Goal: Transaction & Acquisition: Purchase product/service

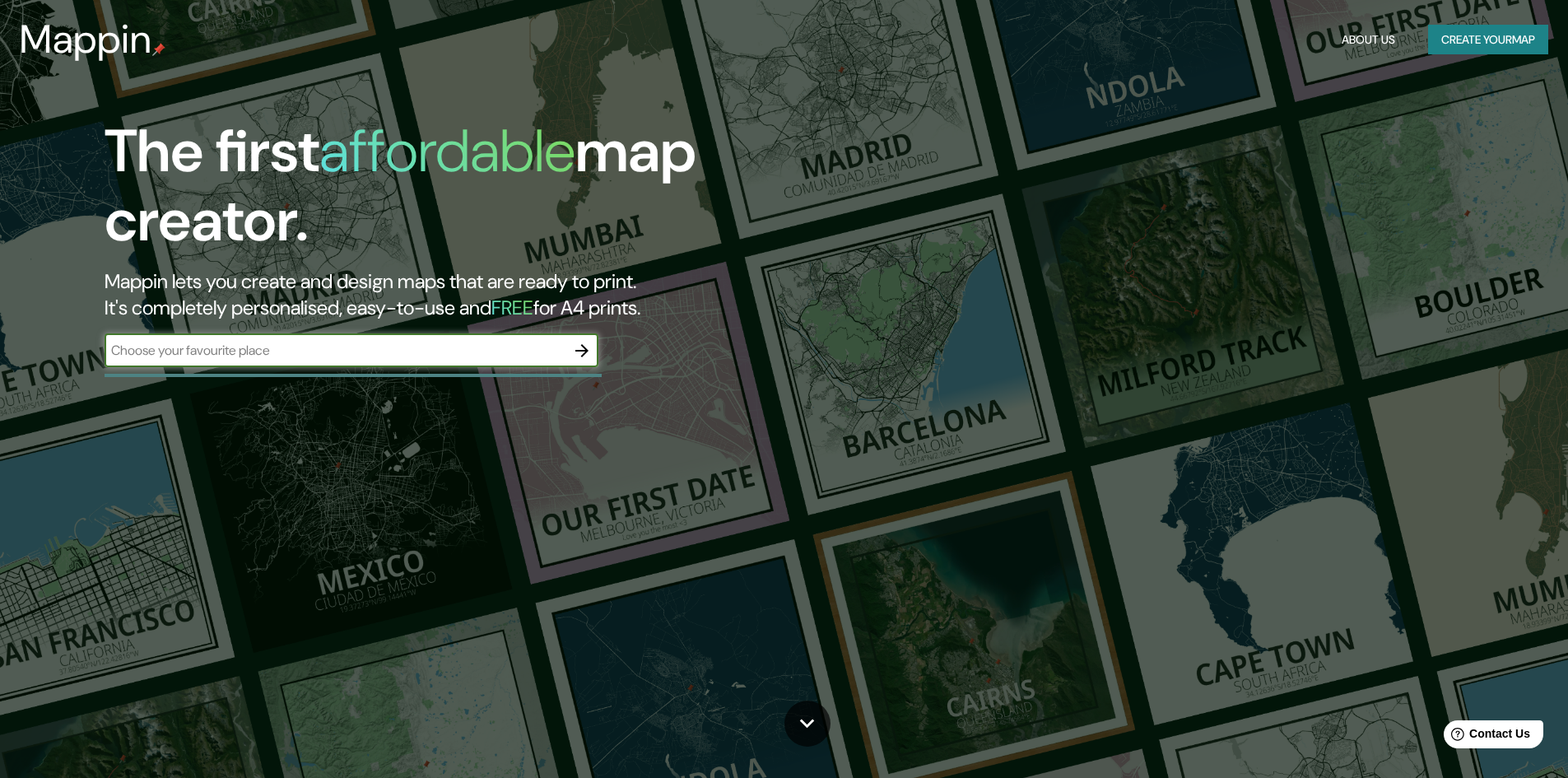
click at [337, 357] on input "text" at bounding box center [335, 349] width 461 height 19
type input "bogota"
click at [582, 345] on icon "button" at bounding box center [582, 350] width 13 height 13
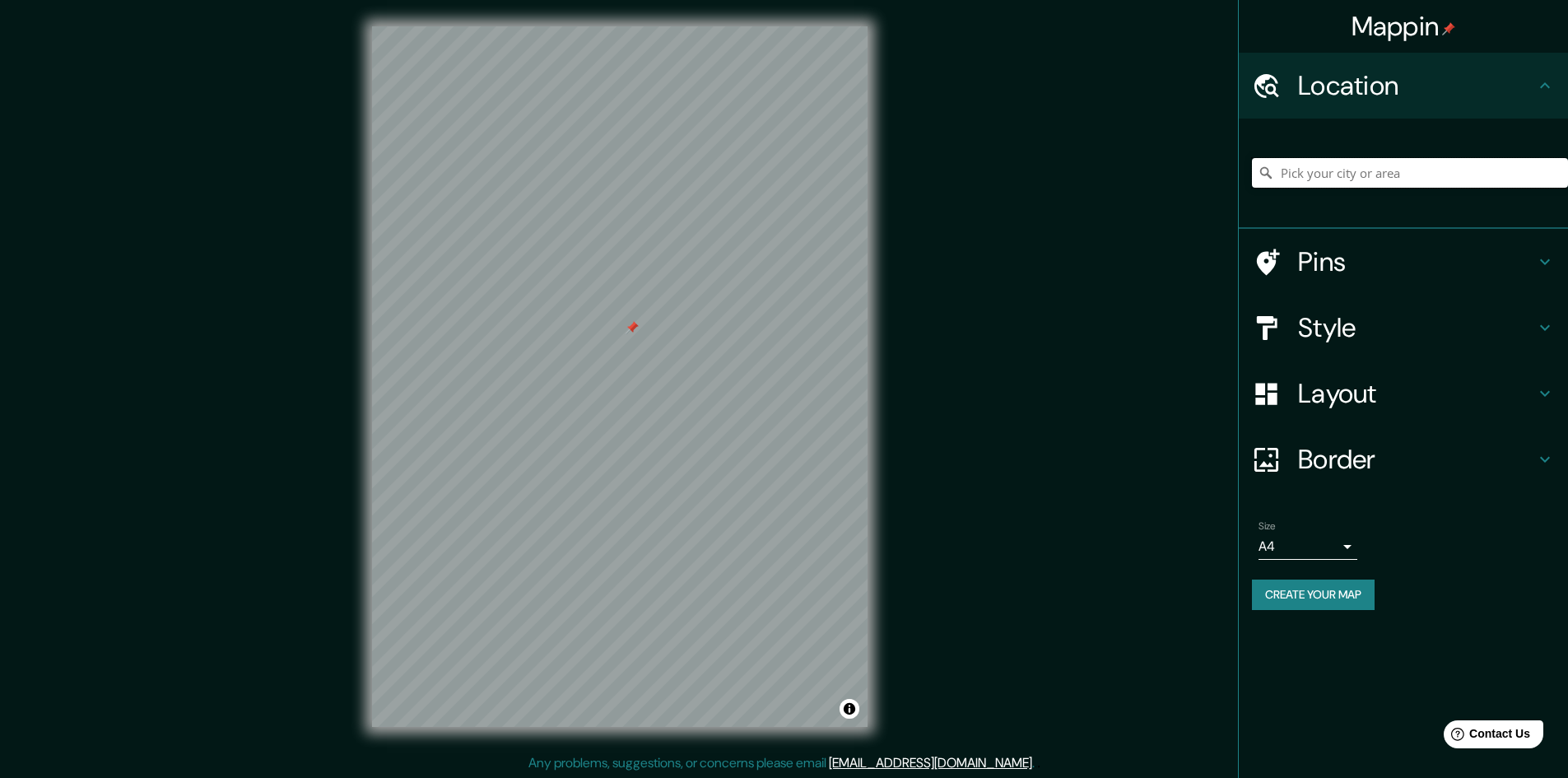
click at [1359, 165] on input "Pick your city or area" at bounding box center [1410, 172] width 316 height 29
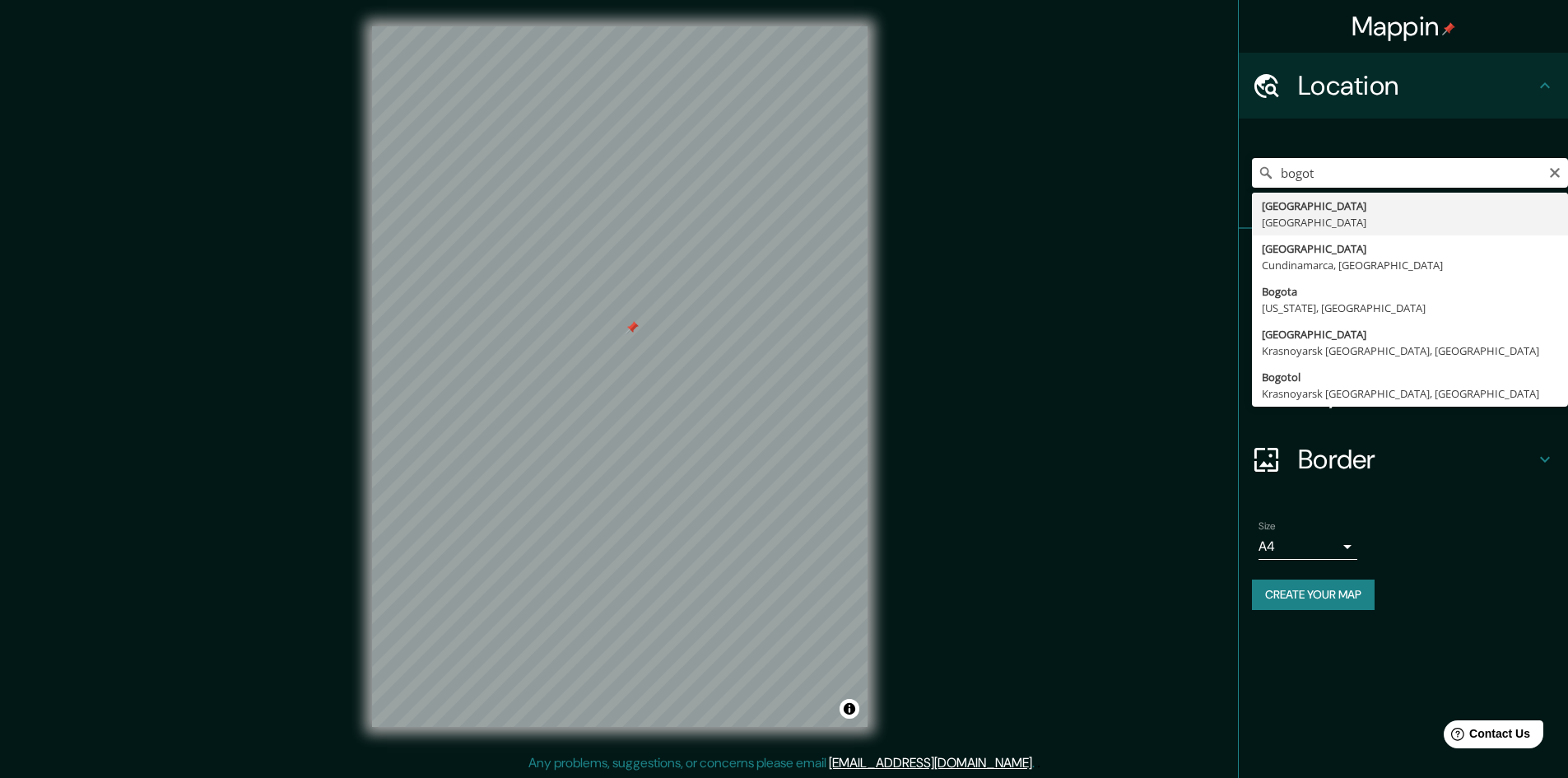
type input "[GEOGRAPHIC_DATA], [GEOGRAPHIC_DATA]"
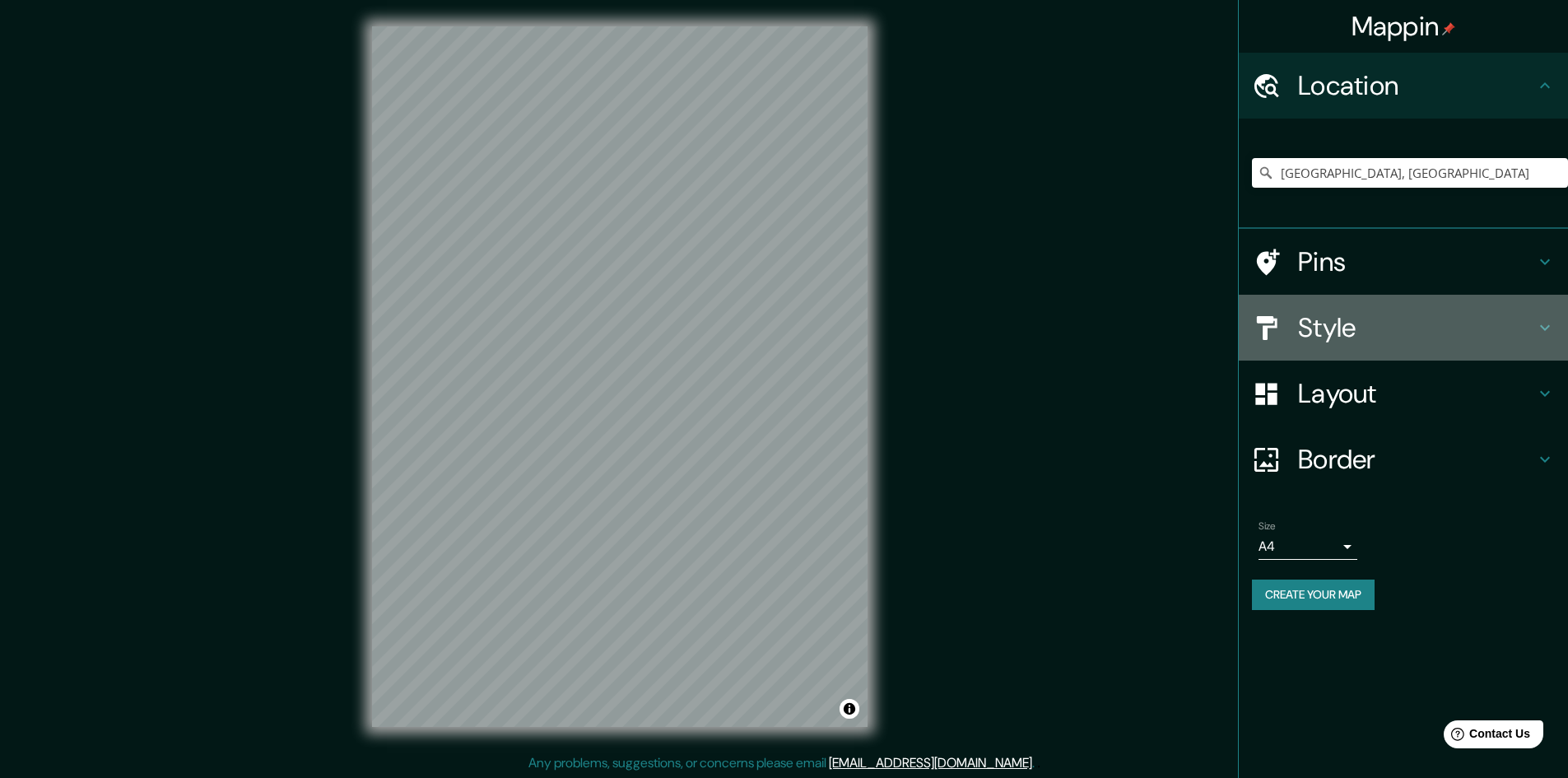
click at [1331, 325] on h4 "Style" at bounding box center [1417, 327] width 237 height 33
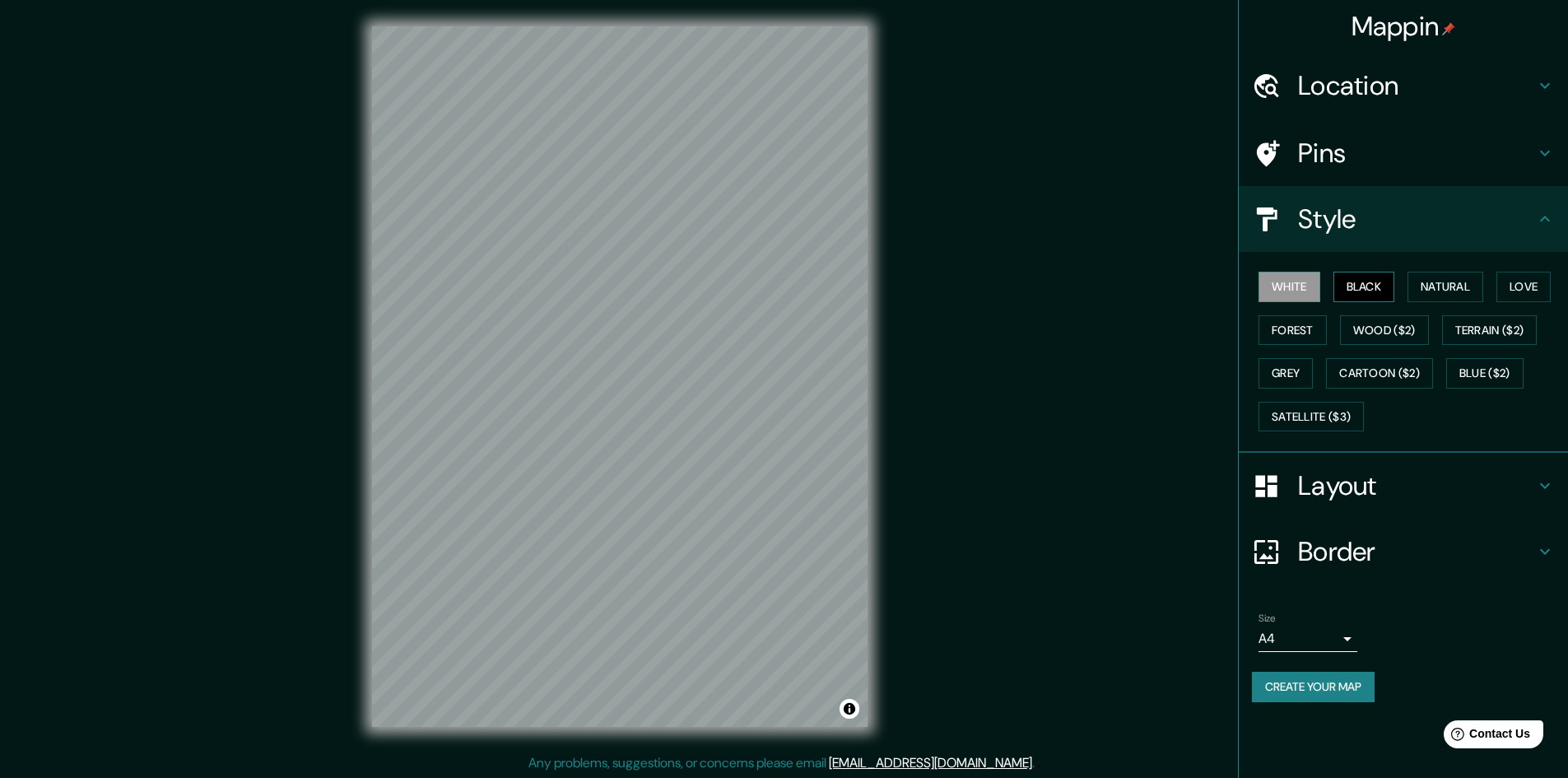
click at [1364, 286] on button "Black" at bounding box center [1364, 286] width 61 height 30
click at [1453, 293] on button "Natural" at bounding box center [1445, 286] width 76 height 30
click at [1531, 292] on button "Love" at bounding box center [1524, 286] width 54 height 30
click at [1306, 325] on button "Forest" at bounding box center [1292, 331] width 68 height 30
click at [1368, 326] on button "Wood ($2)" at bounding box center [1385, 331] width 89 height 30
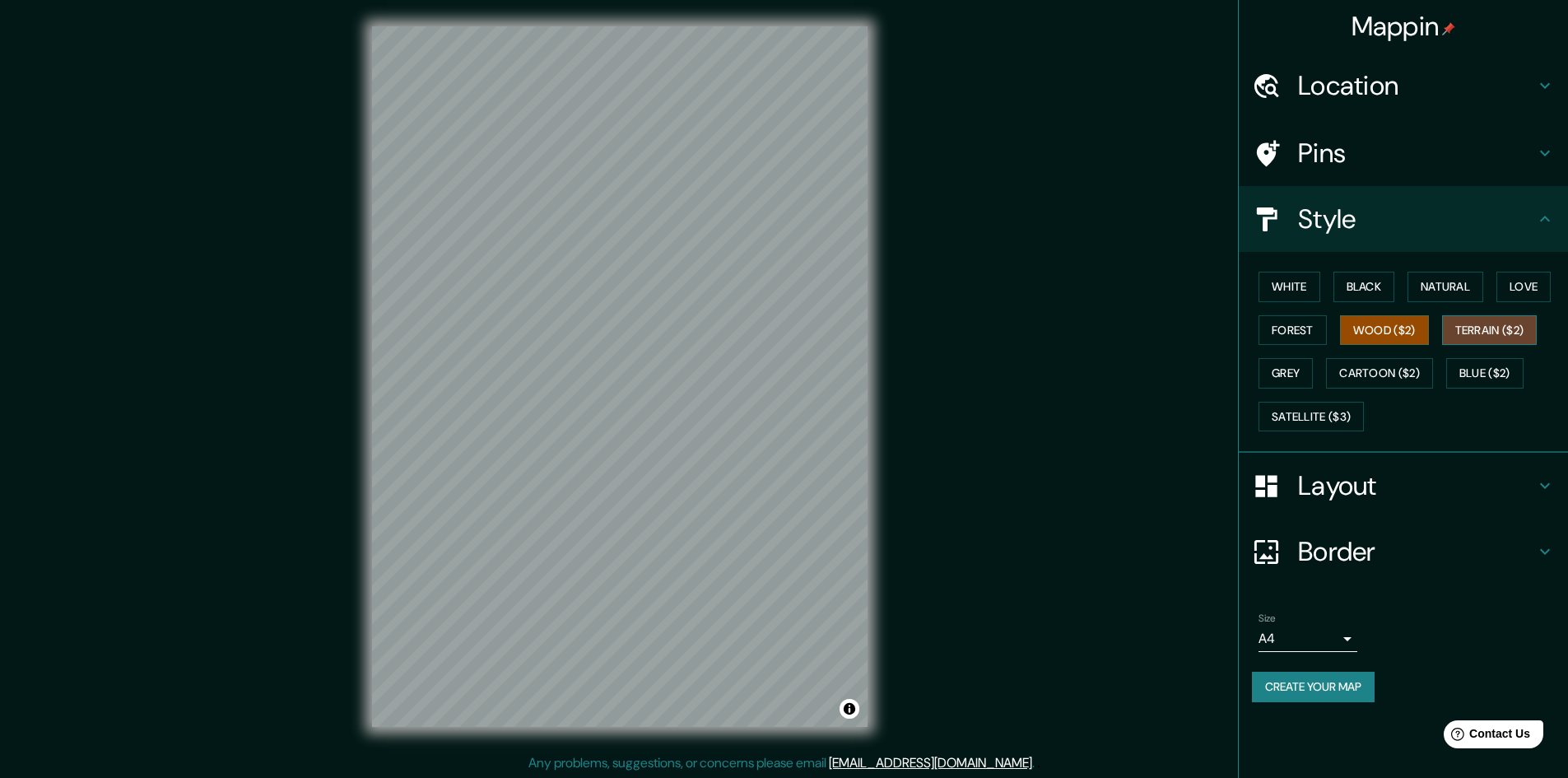
click at [1484, 330] on button "Terrain ($2)" at bounding box center [1490, 331] width 95 height 30
click at [1302, 372] on button "Grey" at bounding box center [1285, 373] width 54 height 30
click at [1301, 323] on button "Forest" at bounding box center [1292, 331] width 68 height 30
click at [1533, 290] on button "Love" at bounding box center [1524, 286] width 54 height 30
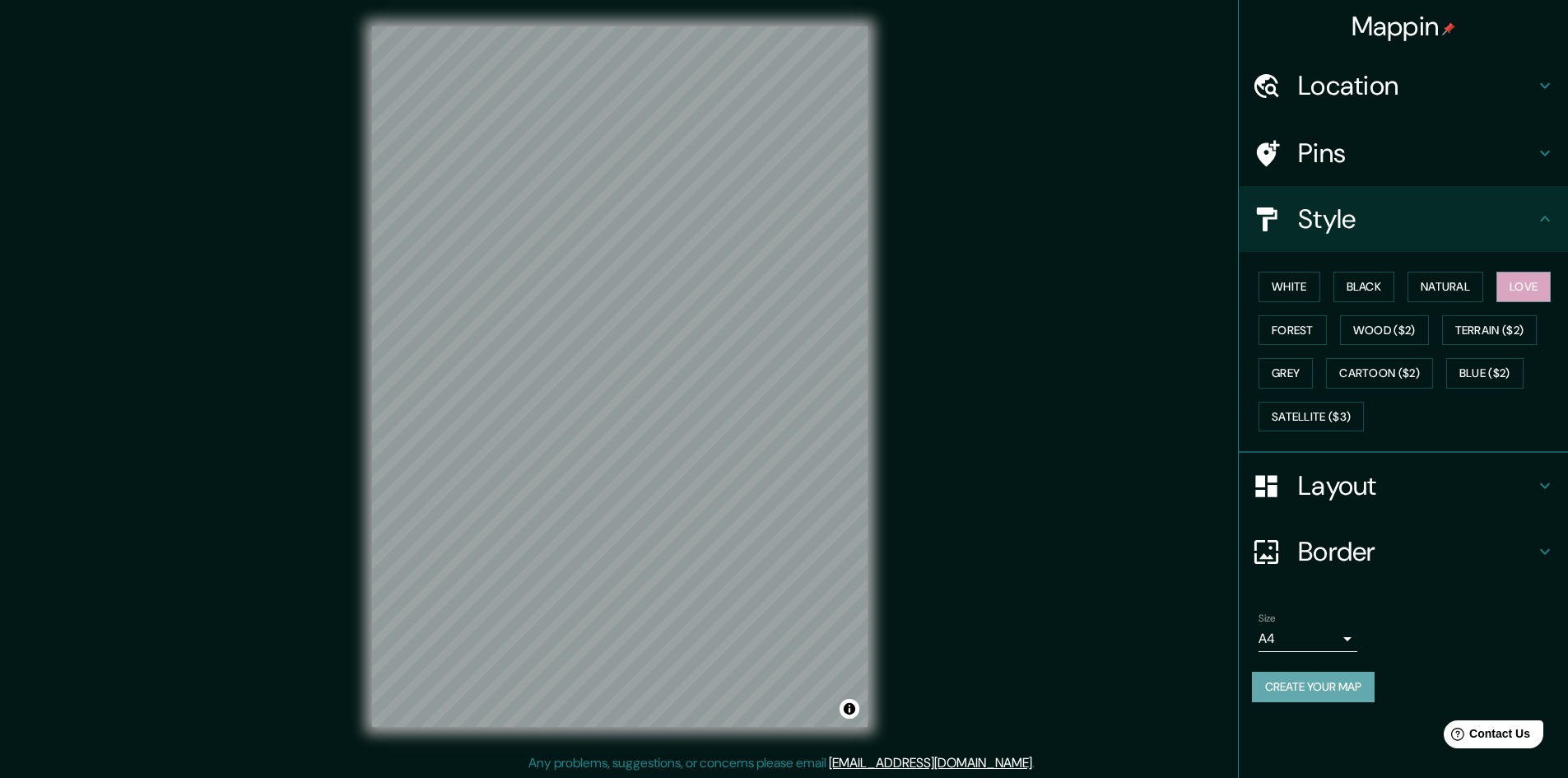
click at [1332, 689] on button "Create your map" at bounding box center [1314, 686] width 123 height 30
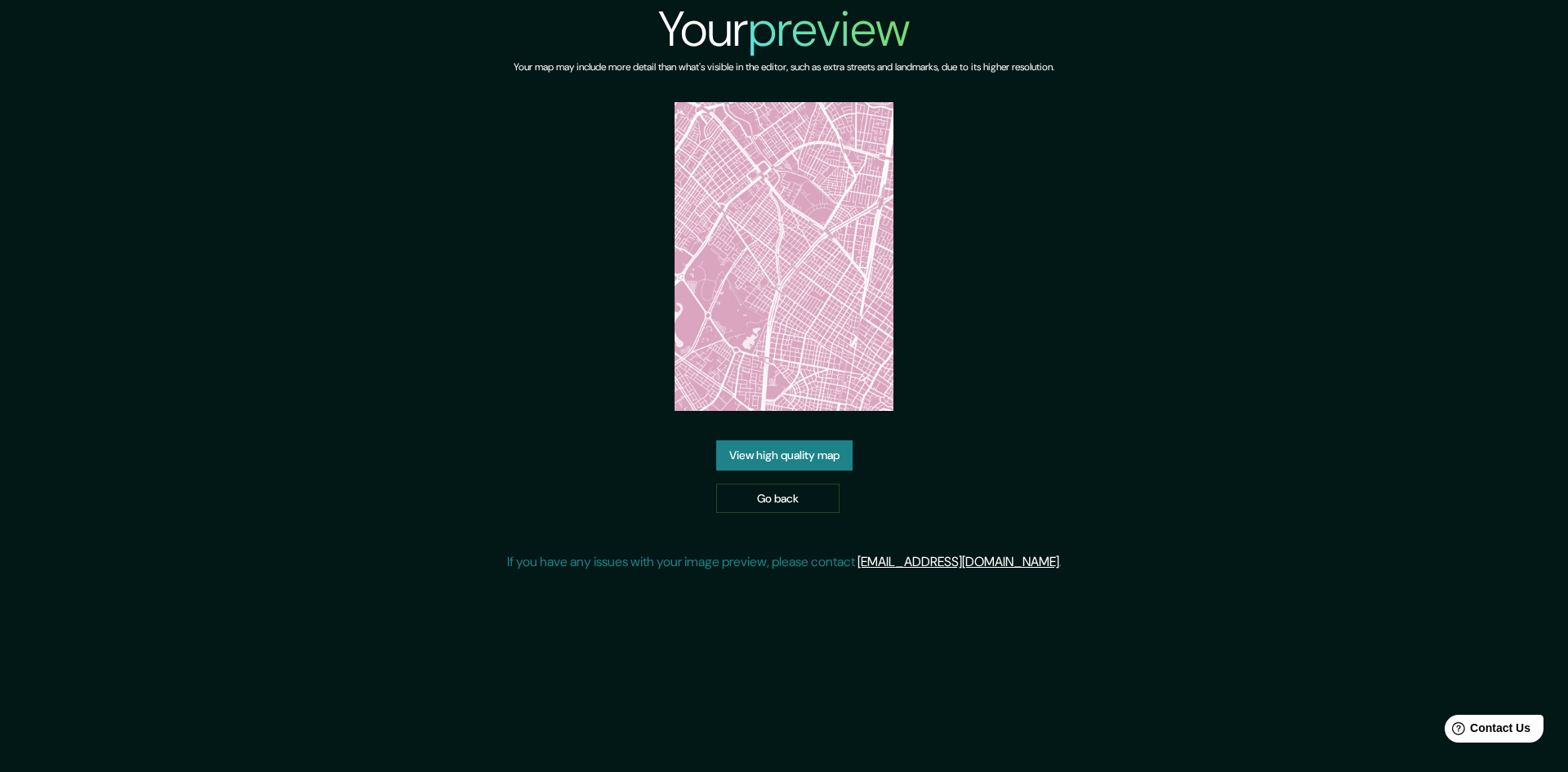
click at [816, 448] on link "View high quality map" at bounding box center [784, 455] width 137 height 30
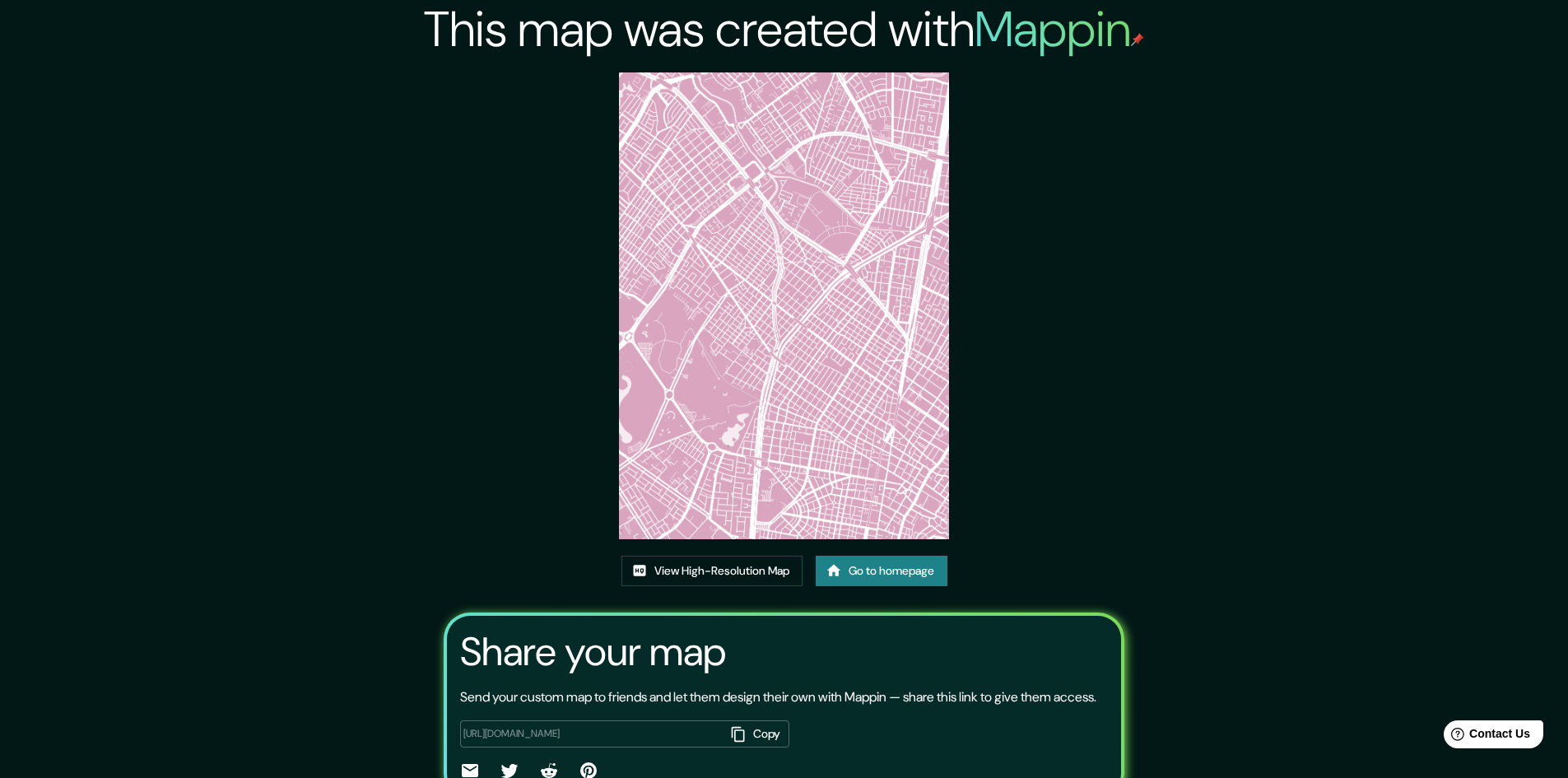
click at [800, 250] on img at bounding box center [784, 305] width 330 height 467
click at [718, 572] on link "View High-Resolution Map" at bounding box center [712, 571] width 181 height 30
